Goal: Information Seeking & Learning: Learn about a topic

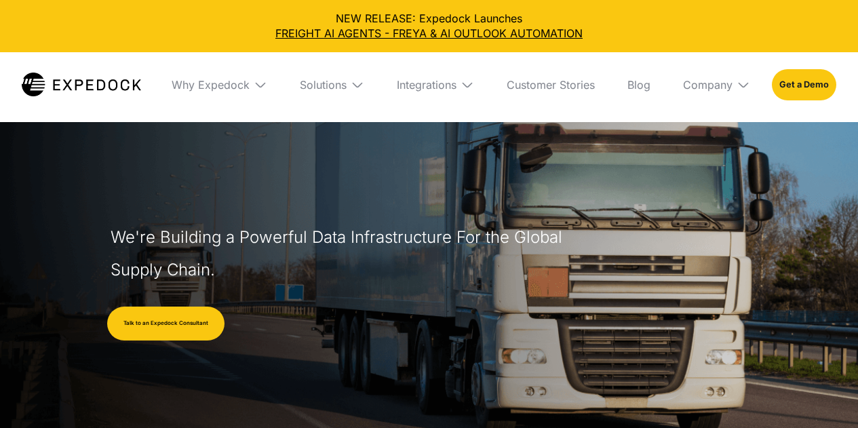
select select
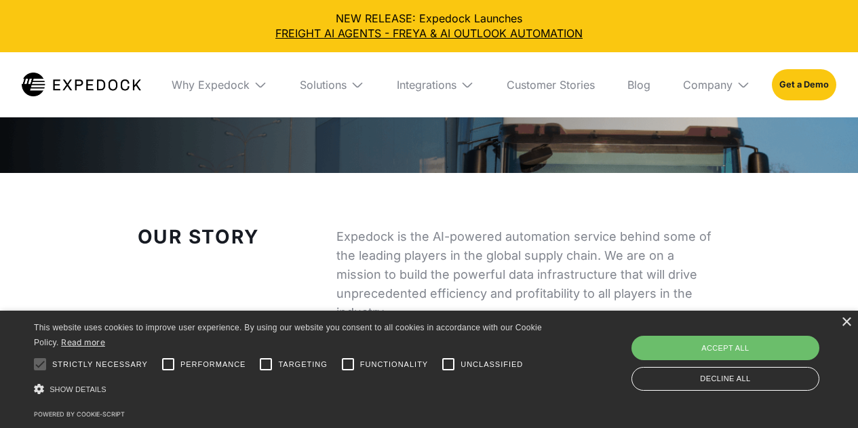
scroll to position [407, 0]
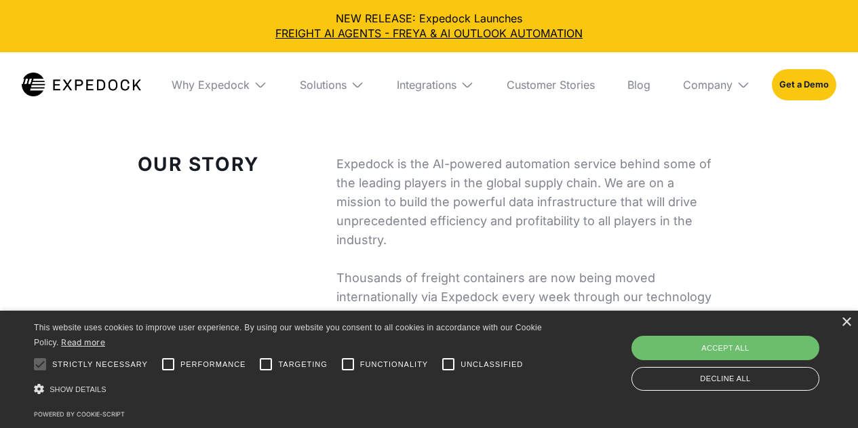
click at [667, 334] on div "Save & Close Accept all Decline all" at bounding box center [725, 363] width 197 height 62
click at [671, 340] on div "Accept all" at bounding box center [725, 348] width 188 height 24
checkbox input "true"
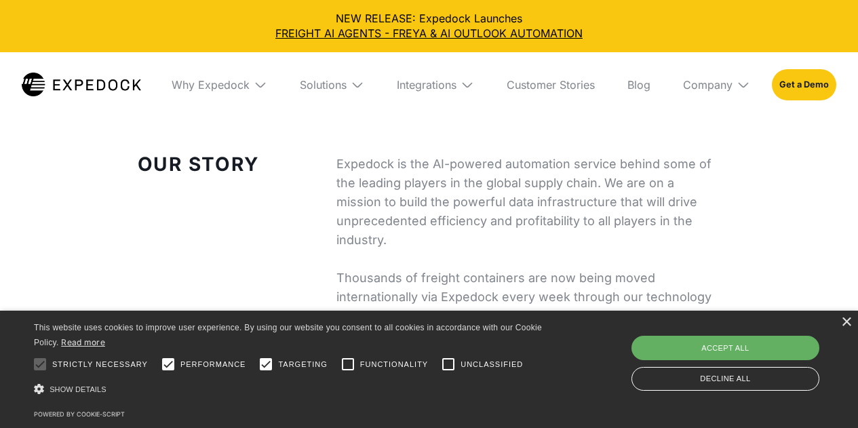
checkbox input "true"
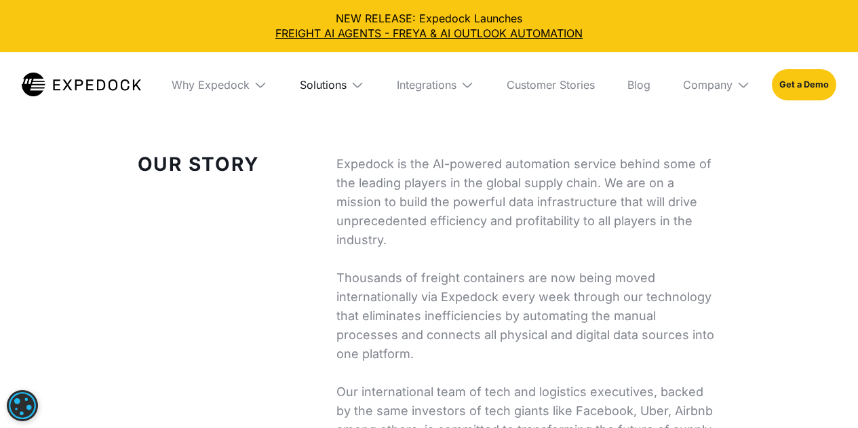
click at [345, 87] on div "Solutions" at bounding box center [323, 85] width 47 height 14
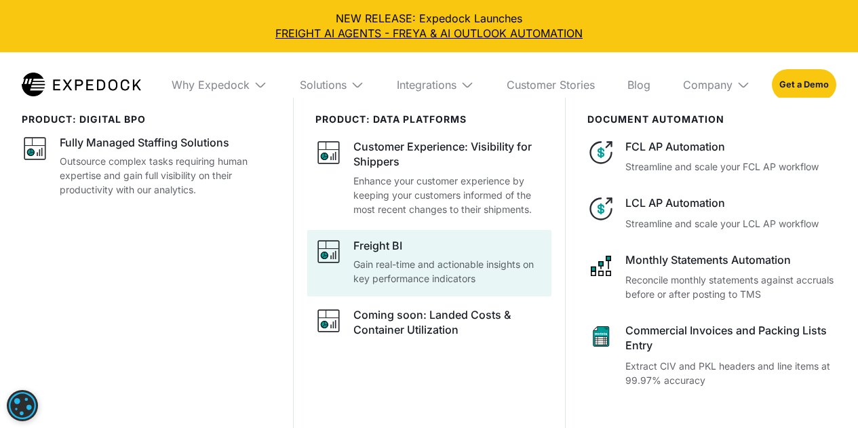
scroll to position [524, 0]
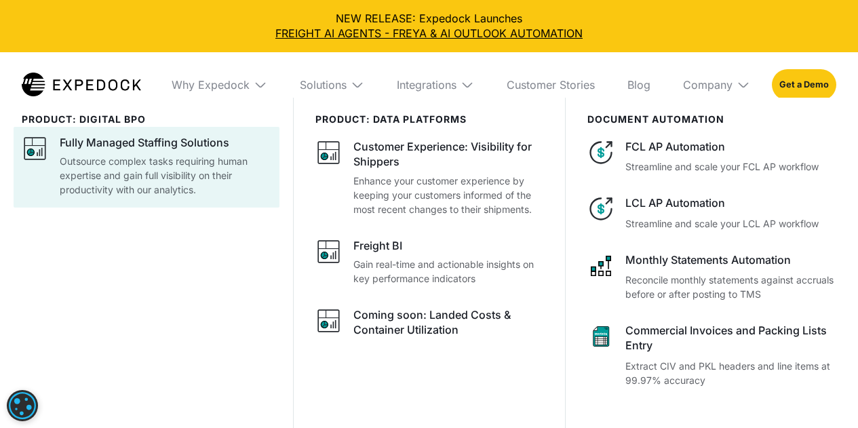
click at [178, 152] on div "Fully Managed Staffing Solutions Outsource complex tasks requiring human expert…" at bounding box center [166, 166] width 212 height 62
click at [176, 152] on div "Fully Managed Staffing Solutions Outsource complex tasks requiring human expert…" at bounding box center [166, 166] width 212 height 62
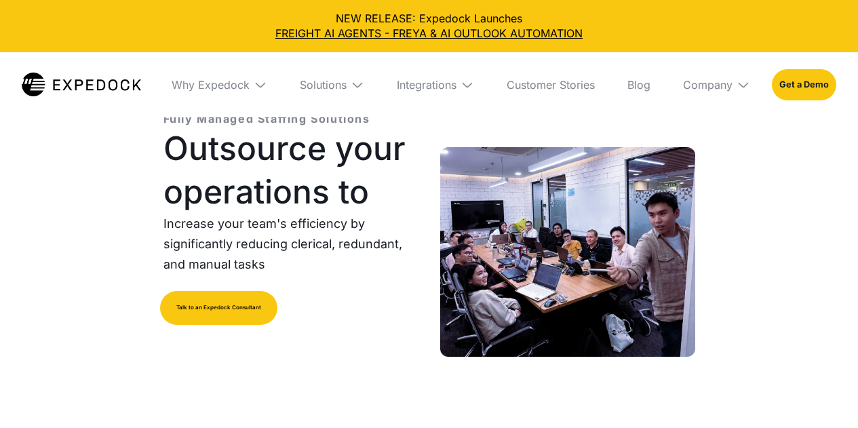
select select
click at [102, 220] on div "Fully Managed Staffing Solutions Outsource your operations to Increase your tea…" at bounding box center [429, 352] width 858 height 509
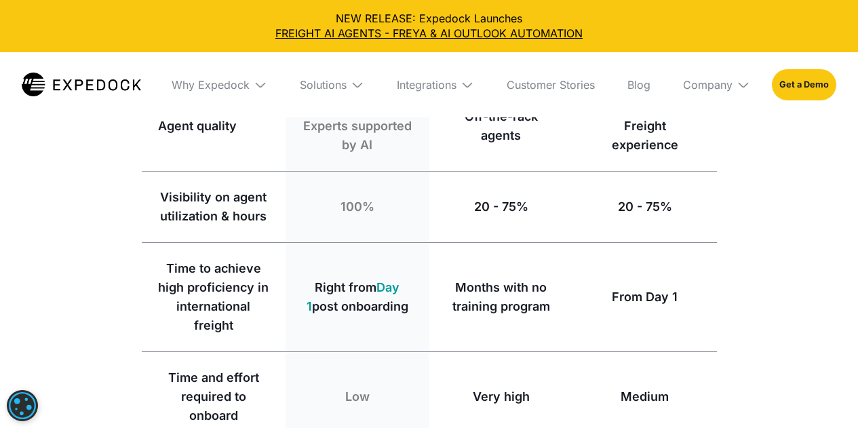
scroll to position [1289, 0]
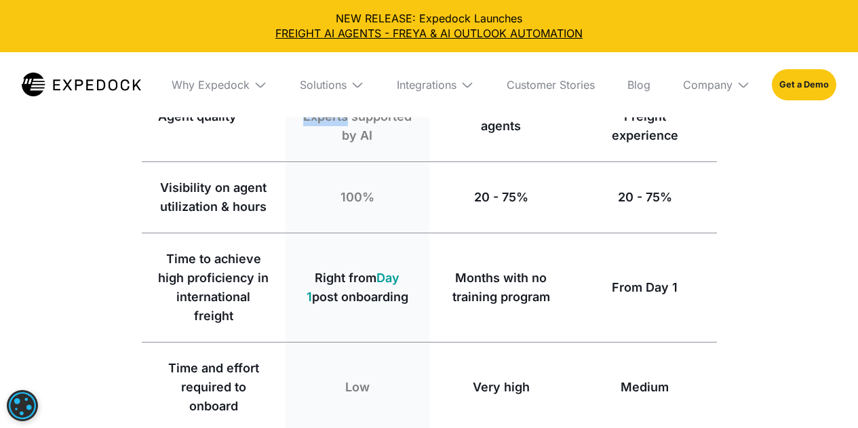
drag, startPoint x: 305, startPoint y: 163, endPoint x: 395, endPoint y: 188, distance: 94.3
click at [395, 145] on div "Trained Freight Experts supported by AI" at bounding box center [357, 116] width 111 height 57
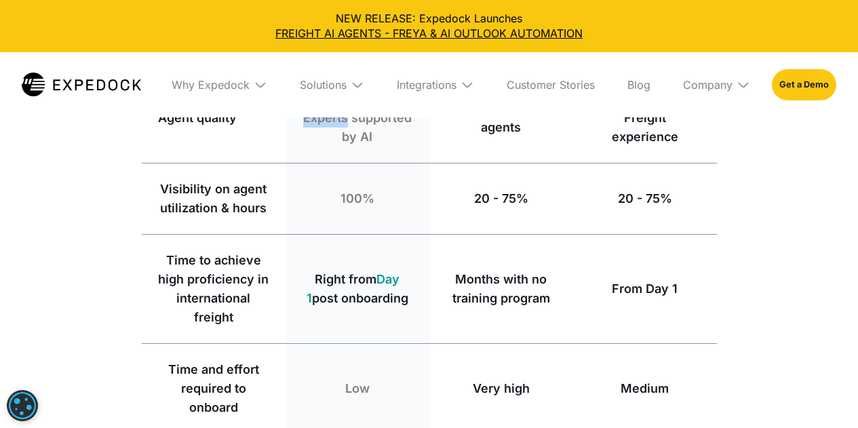
scroll to position [1357, 0]
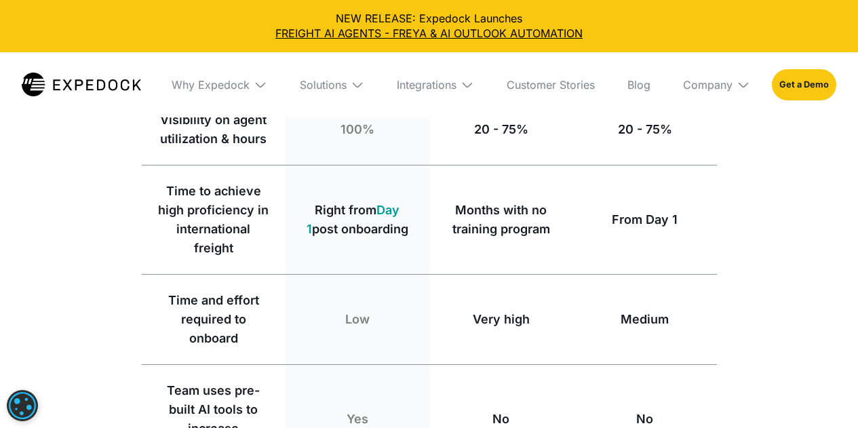
click at [402, 165] on div "100%" at bounding box center [358, 129] width 144 height 71
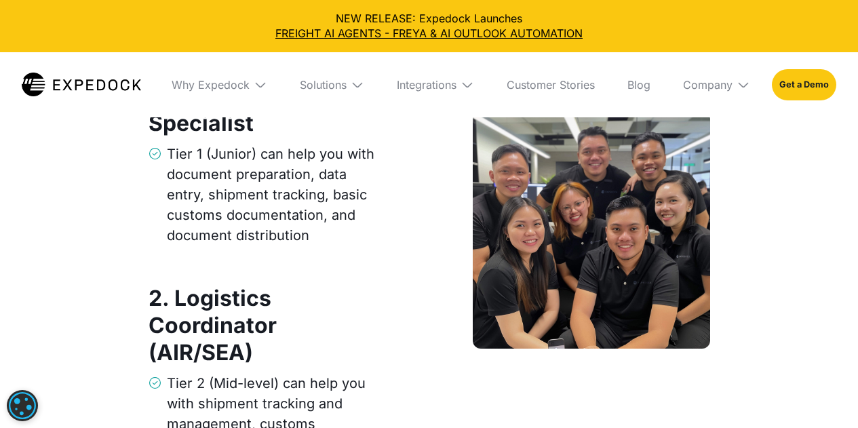
scroll to position [2171, 0]
